Goal: Transaction & Acquisition: Purchase product/service

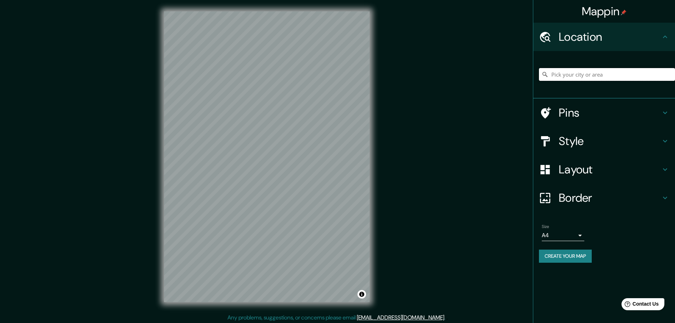
drag, startPoint x: 0, startPoint y: 0, endPoint x: 572, endPoint y: 72, distance: 576.8
click at [572, 72] on input "Pick your city or area" at bounding box center [607, 74] width 136 height 13
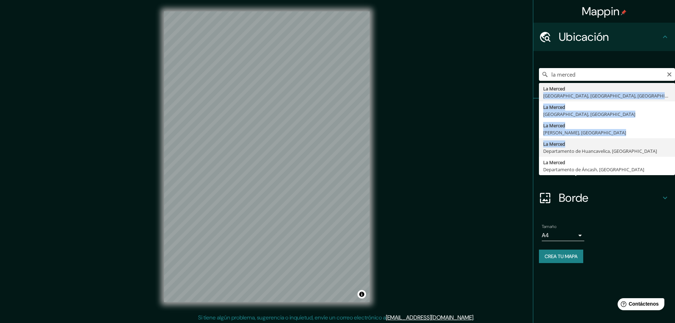
drag, startPoint x: 600, startPoint y: 90, endPoint x: 577, endPoint y: 142, distance: 56.2
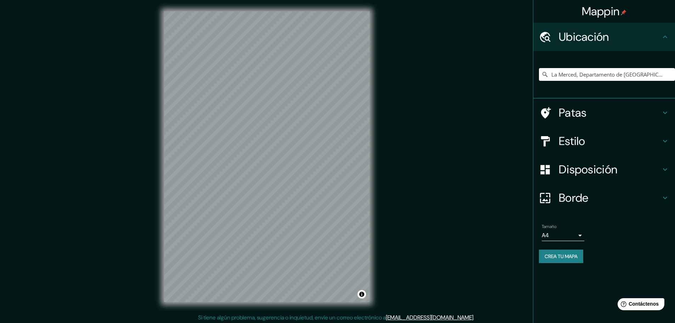
click at [591, 82] on div "La Merced, Departamento de Huancavelica, Perú" at bounding box center [607, 74] width 136 height 35
drag, startPoint x: 596, startPoint y: 73, endPoint x: 585, endPoint y: 71, distance: 11.4
click at [594, 72] on input "La Merced, Departamento de Huancavelica, Perú" at bounding box center [607, 74] width 136 height 13
click at [602, 70] on input "La Merced, Departamento de Huancavelica, Perú" at bounding box center [607, 74] width 136 height 13
click at [629, 73] on input "La Merced, Departamento de Huancavelica, Perú" at bounding box center [607, 74] width 136 height 13
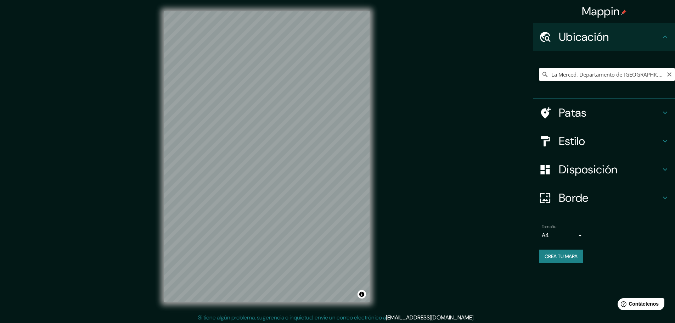
scroll to position [0, 10]
drag, startPoint x: 580, startPoint y: 75, endPoint x: 676, endPoint y: 73, distance: 96.1
click at [675, 73] on html "Mappin Ubicación La Merced, Departamento de Huancavelica, Perú Patas Estilo Dis…" at bounding box center [337, 161] width 675 height 323
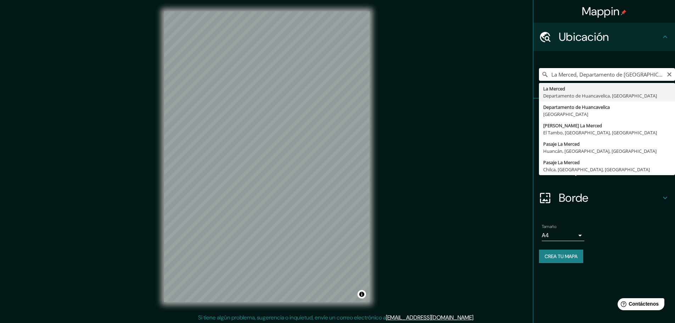
click at [607, 74] on input "La Merced, Departamento de Huancavelica, Perú" at bounding box center [607, 74] width 136 height 13
type input "Jirón La Merced, El Tambo, Departamento de Junín, Perú"
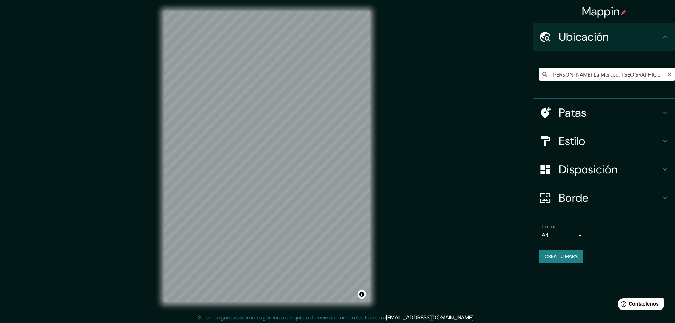
click at [614, 77] on input "Jirón La Merced, El Tambo, Departamento de Junín, Perú" at bounding box center [607, 74] width 136 height 13
click at [672, 78] on input "Jirón La Merced, El Tambo, Departamento de Junín, Perú" at bounding box center [607, 74] width 136 height 13
click at [670, 77] on icon "Claro" at bounding box center [670, 75] width 6 height 6
click at [635, 75] on input "Elige tu ciudad o zona" at bounding box center [607, 74] width 136 height 13
click at [580, 74] on input "La Merced, Departamento de Áncash, Perú" at bounding box center [607, 74] width 136 height 13
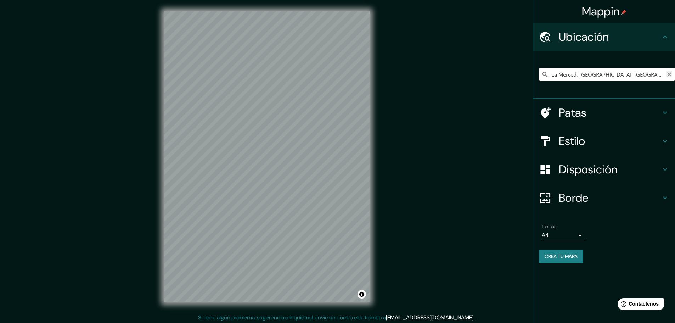
drag, startPoint x: 581, startPoint y: 74, endPoint x: 667, endPoint y: 75, distance: 86.1
click at [667, 75] on div "La Merced, Departamento de Áncash, Perú" at bounding box center [607, 74] width 136 height 13
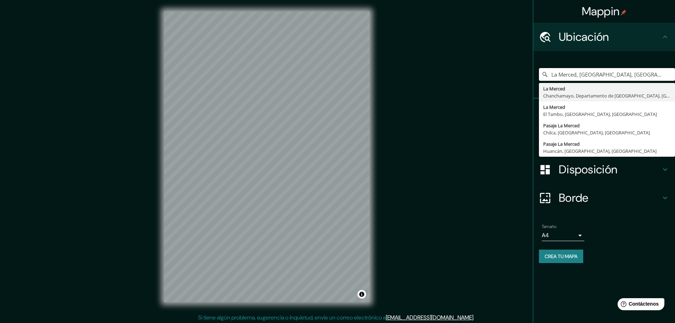
type input "La Merced, [GEOGRAPHIC_DATA], [GEOGRAPHIC_DATA], [GEOGRAPHIC_DATA]"
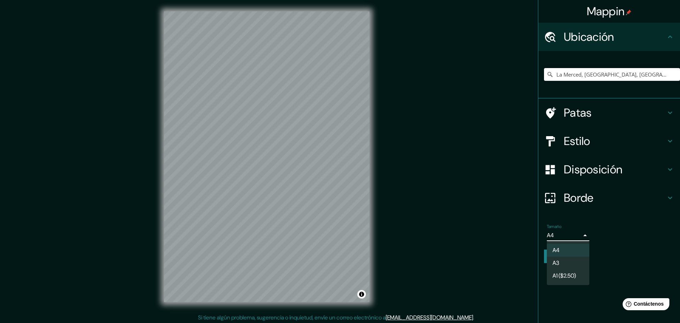
click at [581, 235] on body "Mappin Ubicación La Merced, Chanchamayo, Departamento de Junín, Perú La Merced …" at bounding box center [340, 161] width 680 height 323
click at [572, 264] on li "A3" at bounding box center [568, 263] width 43 height 13
click at [581, 234] on body "Mappin Ubicación La Merced, Chanchamayo, Departamento de Junín, Perú La Merced …" at bounding box center [340, 161] width 680 height 323
click at [569, 263] on li "A3" at bounding box center [568, 263] width 43 height 13
click at [580, 236] on body "Mappin Ubicación La Merced, Chanchamayo, Departamento de Junín, Perú La Merced …" at bounding box center [340, 161] width 680 height 323
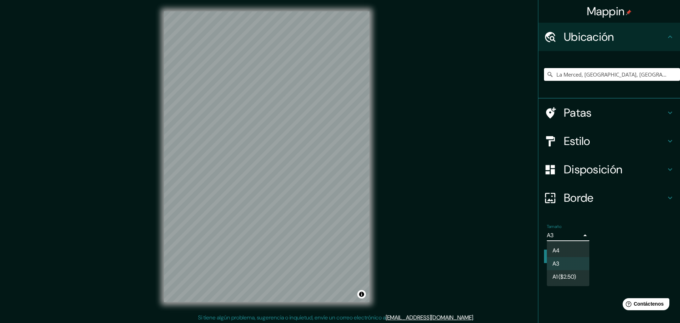
click at [567, 247] on li "A4" at bounding box center [568, 250] width 43 height 13
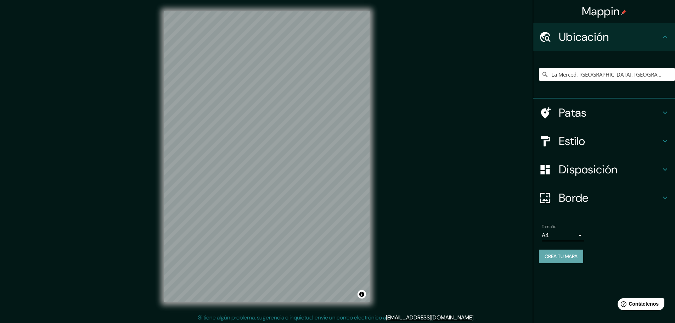
click at [573, 259] on font "Crea tu mapa" at bounding box center [561, 256] width 33 height 6
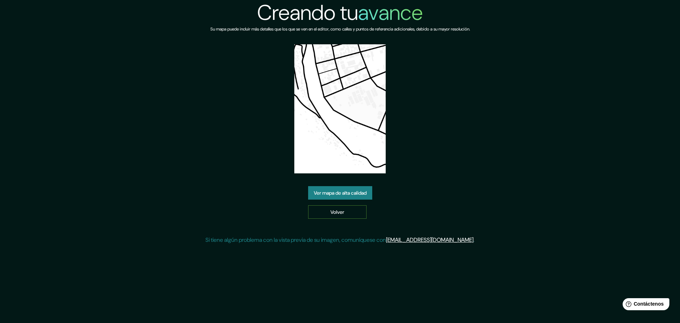
click at [343, 213] on font "Volver" at bounding box center [338, 212] width 14 height 6
click at [351, 211] on link "Volver" at bounding box center [337, 211] width 58 height 13
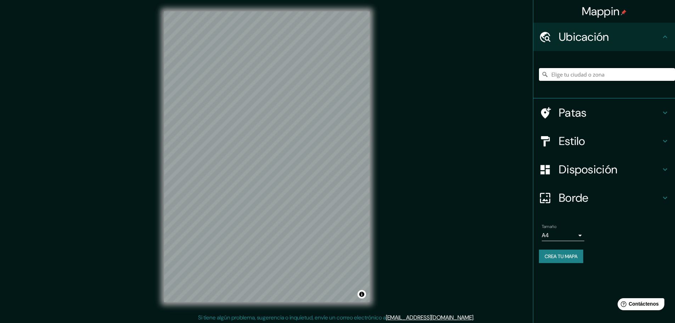
click at [578, 73] on input "Elige tu ciudad o zona" at bounding box center [607, 74] width 136 height 13
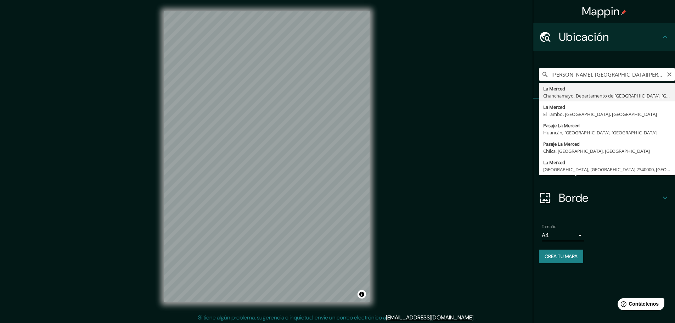
click at [587, 72] on input "[PERSON_NAME], [GEOGRAPHIC_DATA][PERSON_NAME], [GEOGRAPHIC_DATA], K4709, [GEOGR…" at bounding box center [607, 74] width 136 height 13
type input "La Merced, [GEOGRAPHIC_DATA], [GEOGRAPHIC_DATA], [GEOGRAPHIC_DATA]"
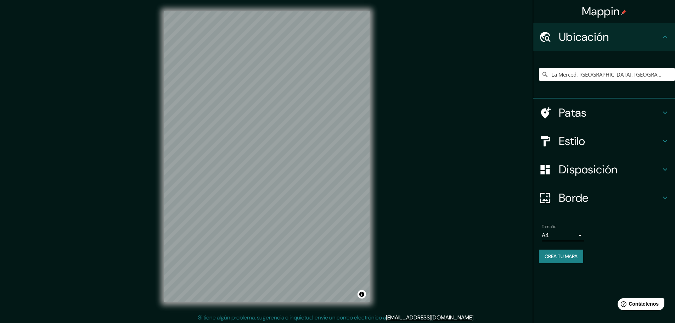
click at [370, 153] on div "© Mapbox © OpenStreetMap Improve this map" at bounding box center [267, 156] width 228 height 313
